Goal: Information Seeking & Learning: Learn about a topic

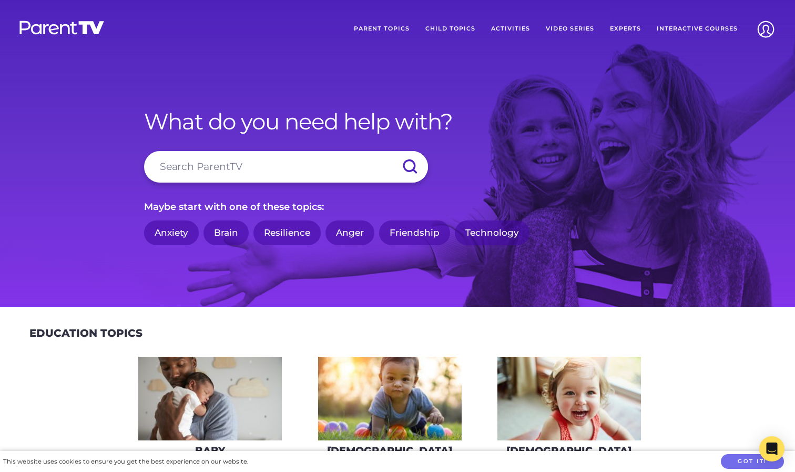
click at [280, 168] on input "search" at bounding box center [286, 167] width 284 height 32
type input "play"
click at [391, 151] on input "submit" at bounding box center [409, 167] width 37 height 32
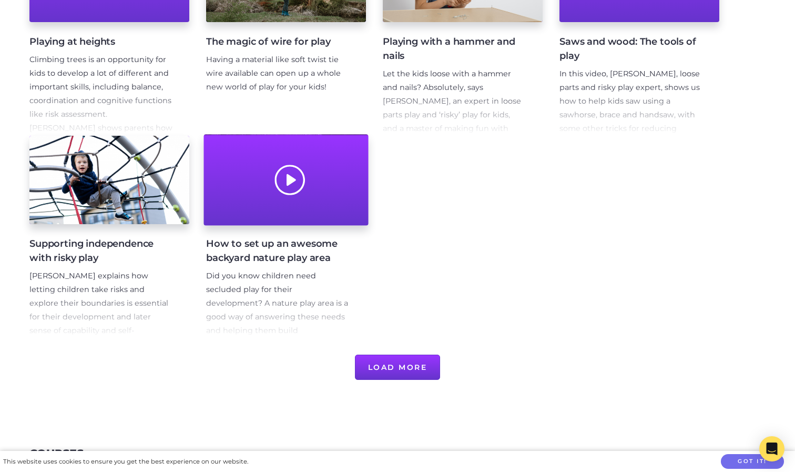
scroll to position [506, 0]
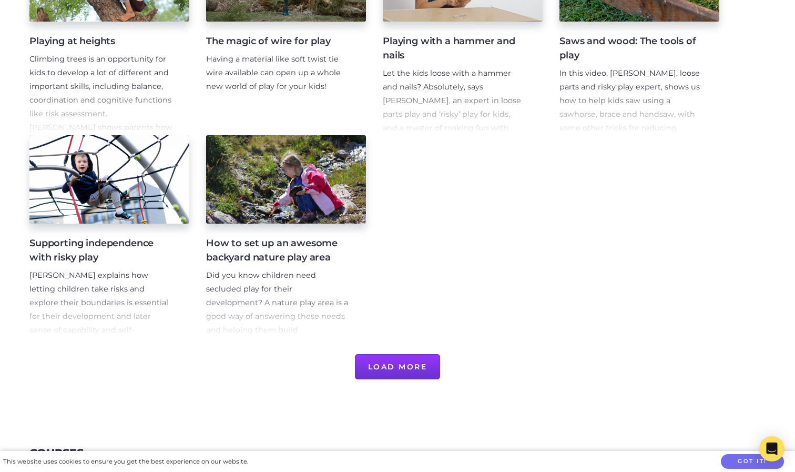
click at [413, 361] on button "Load More" at bounding box center [398, 366] width 86 height 25
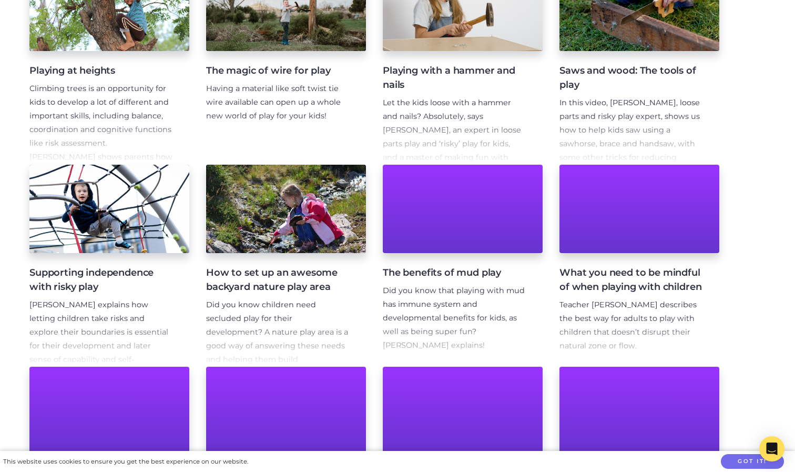
scroll to position [497, 0]
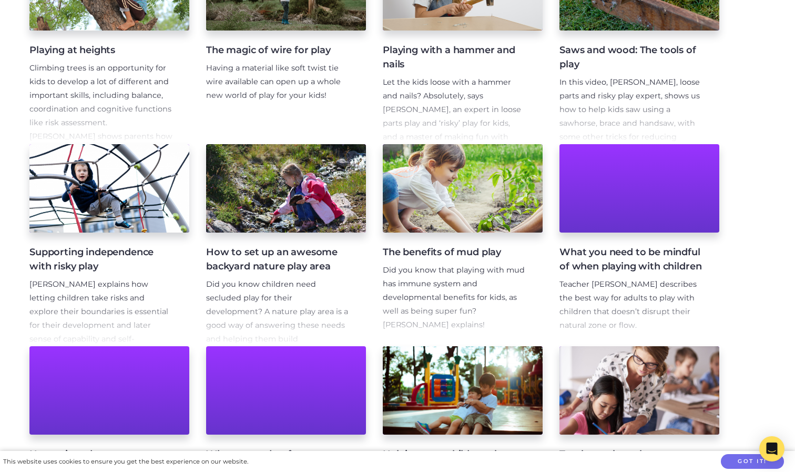
click at [637, 295] on span "Teacher [PERSON_NAME] describes the best way for adults to play with children t…" at bounding box center [627, 304] width 137 height 50
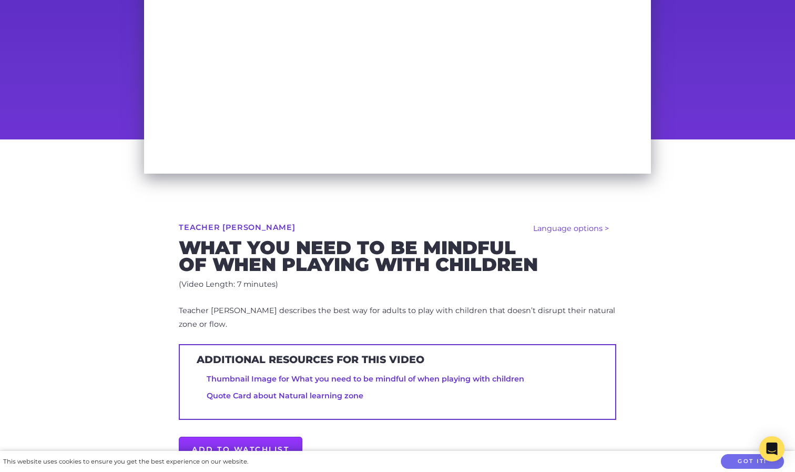
scroll to position [205, 0]
click at [370, 314] on p "Teacher [PERSON_NAME] describes the best way for adults to play with children t…" at bounding box center [397, 316] width 437 height 27
click at [364, 314] on span "Teacher Tom describes the best way for adults to play with children that doesn’…" at bounding box center [397, 316] width 436 height 23
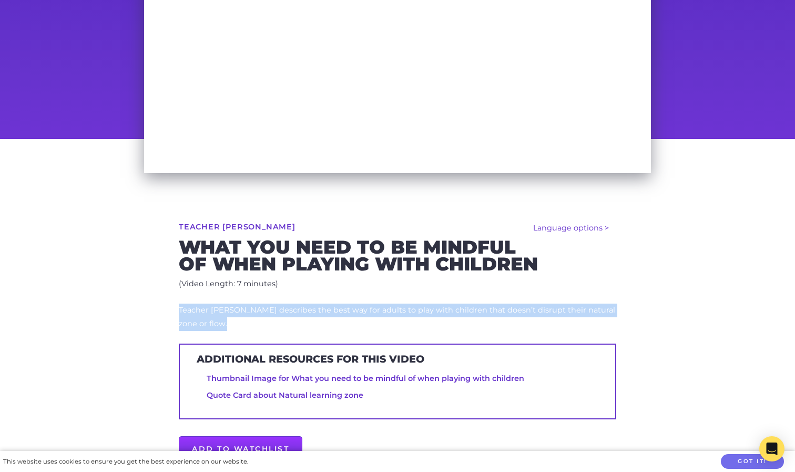
copy div "Teacher Tom describes the best way for adults to play with children that doesn’…"
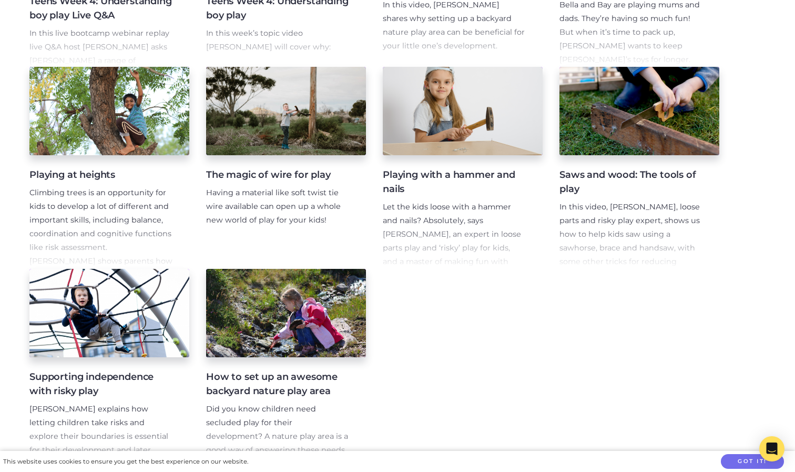
scroll to position [372, 0]
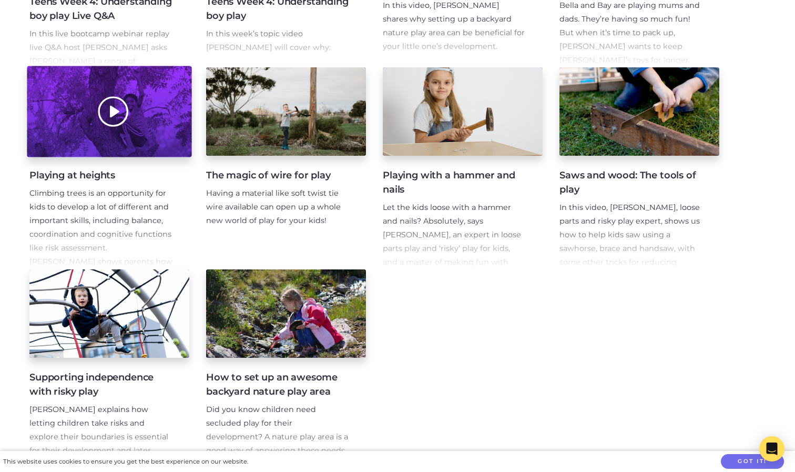
click at [158, 154] on div at bounding box center [109, 111] width 165 height 91
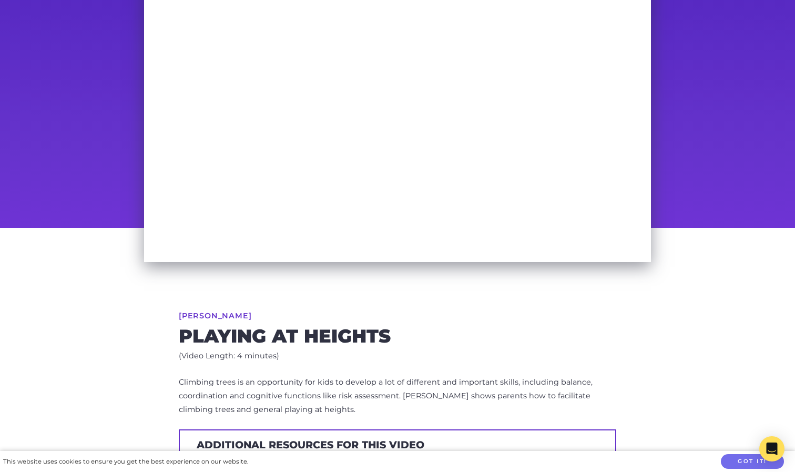
scroll to position [116, 0]
click at [436, 382] on span "Climbing trees is an opportunity for kids to develop a lot of different and imp…" at bounding box center [386, 394] width 414 height 37
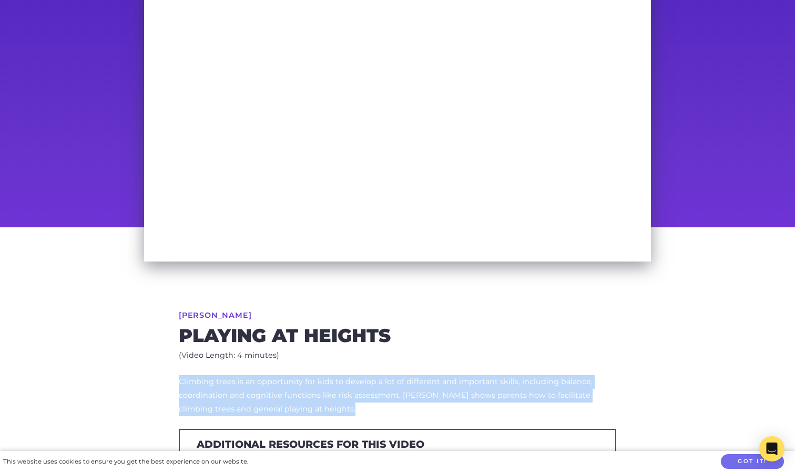
copy div "Climbing trees is an opportunity for kids to develop a lot of different and imp…"
